Goal: Task Accomplishment & Management: Manage account settings

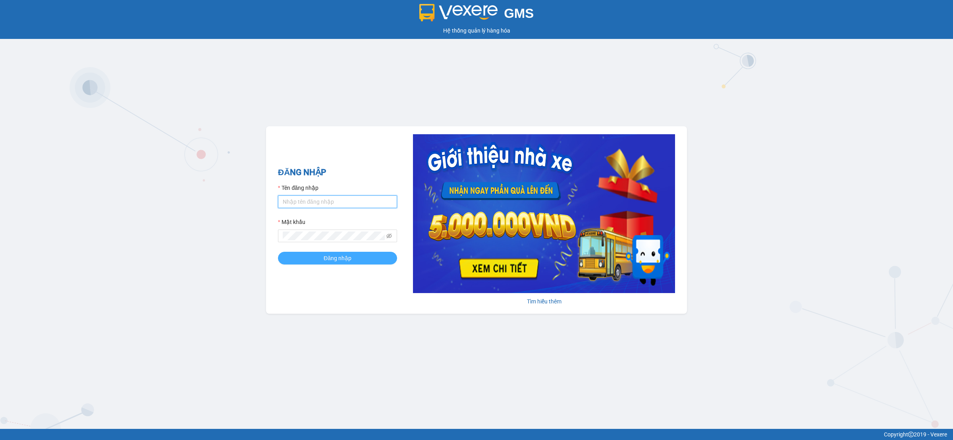
type input "minhlai.tqdtl"
click at [345, 260] on span "Đăng nhập" at bounding box center [338, 258] width 28 height 9
